Goal: Information Seeking & Learning: Understand process/instructions

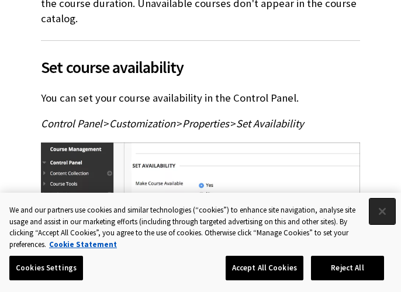
click at [386, 211] on button "Close" at bounding box center [382, 212] width 26 height 26
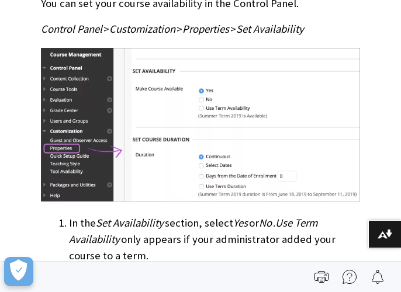
scroll to position [554, 0]
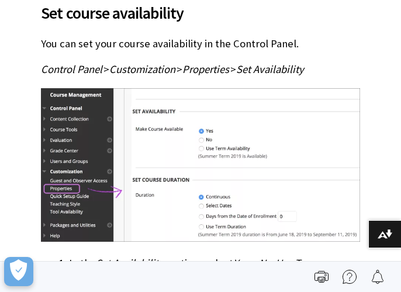
scroll to position [513, 0]
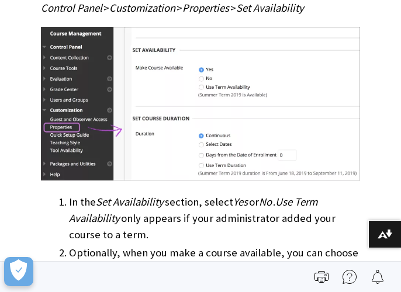
scroll to position [568, 0]
